Goal: Check status: Check status

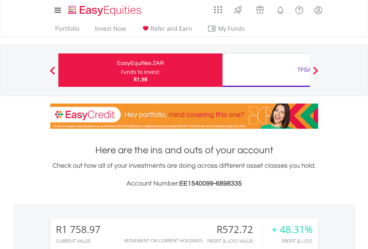
click at [121, 70] on div "Funds to invest:" at bounding box center [140, 71] width 39 height 7
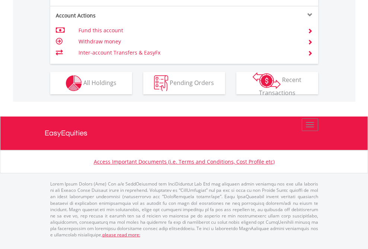
scroll to position [727, 0]
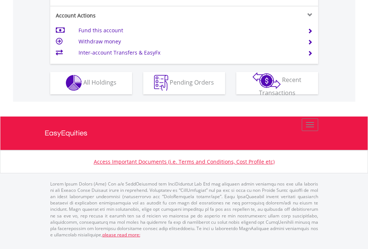
scroll to position [695, 0]
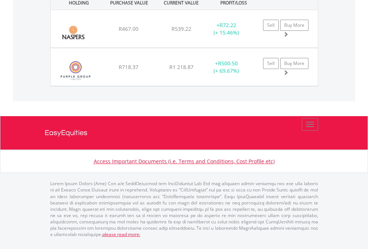
scroll to position [54, 0]
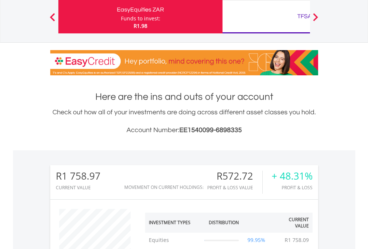
click at [266, 17] on div "TFSA" at bounding box center [304, 16] width 155 height 10
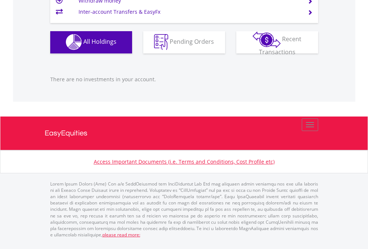
scroll to position [71, 117]
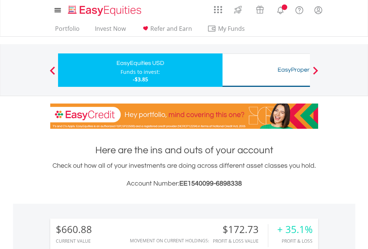
scroll to position [71, 117]
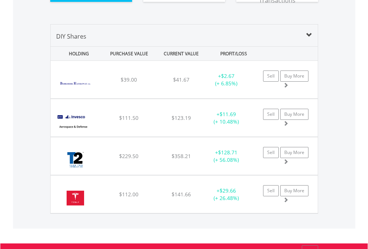
scroll to position [841, 0]
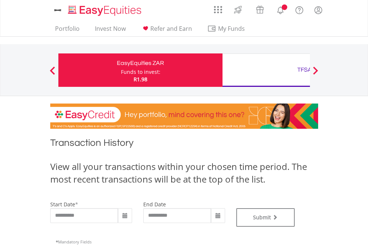
type input "**********"
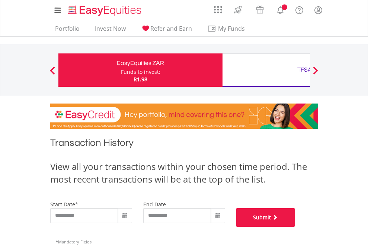
click at [295, 227] on button "Submit" at bounding box center [265, 218] width 59 height 19
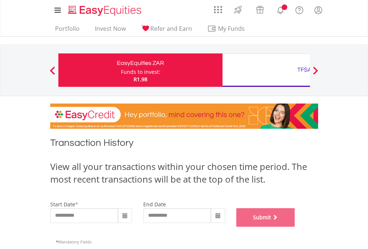
scroll to position [301, 0]
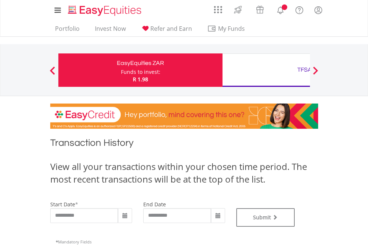
click at [266, 70] on div "TFSA" at bounding box center [304, 70] width 155 height 10
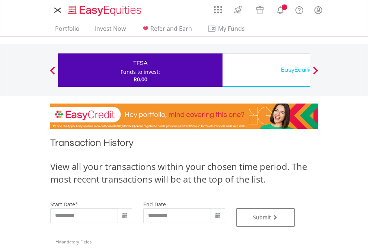
type input "**********"
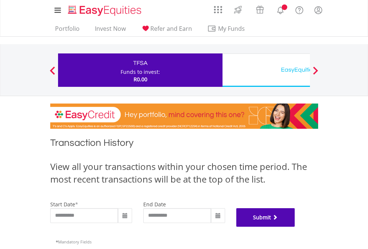
click at [295, 227] on button "Submit" at bounding box center [265, 218] width 59 height 19
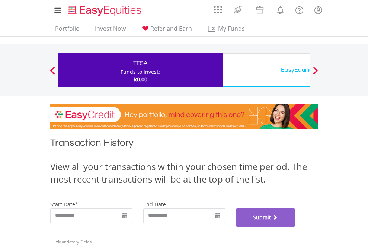
scroll to position [301, 0]
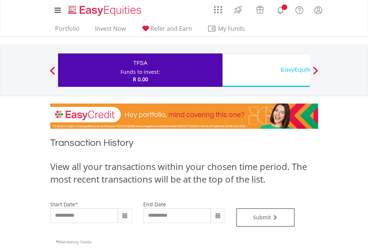
click at [266, 70] on div "EasyEquities USD" at bounding box center [304, 70] width 155 height 10
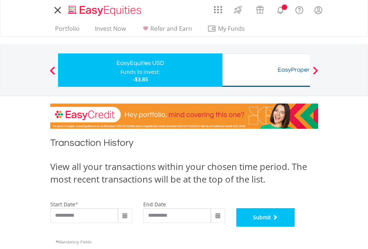
click at [295, 227] on button "Submit" at bounding box center [265, 218] width 59 height 19
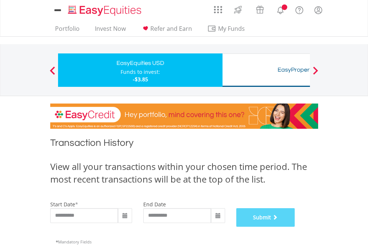
scroll to position [301, 0]
